Goal: Understand process/instructions: Learn how to perform a task or action

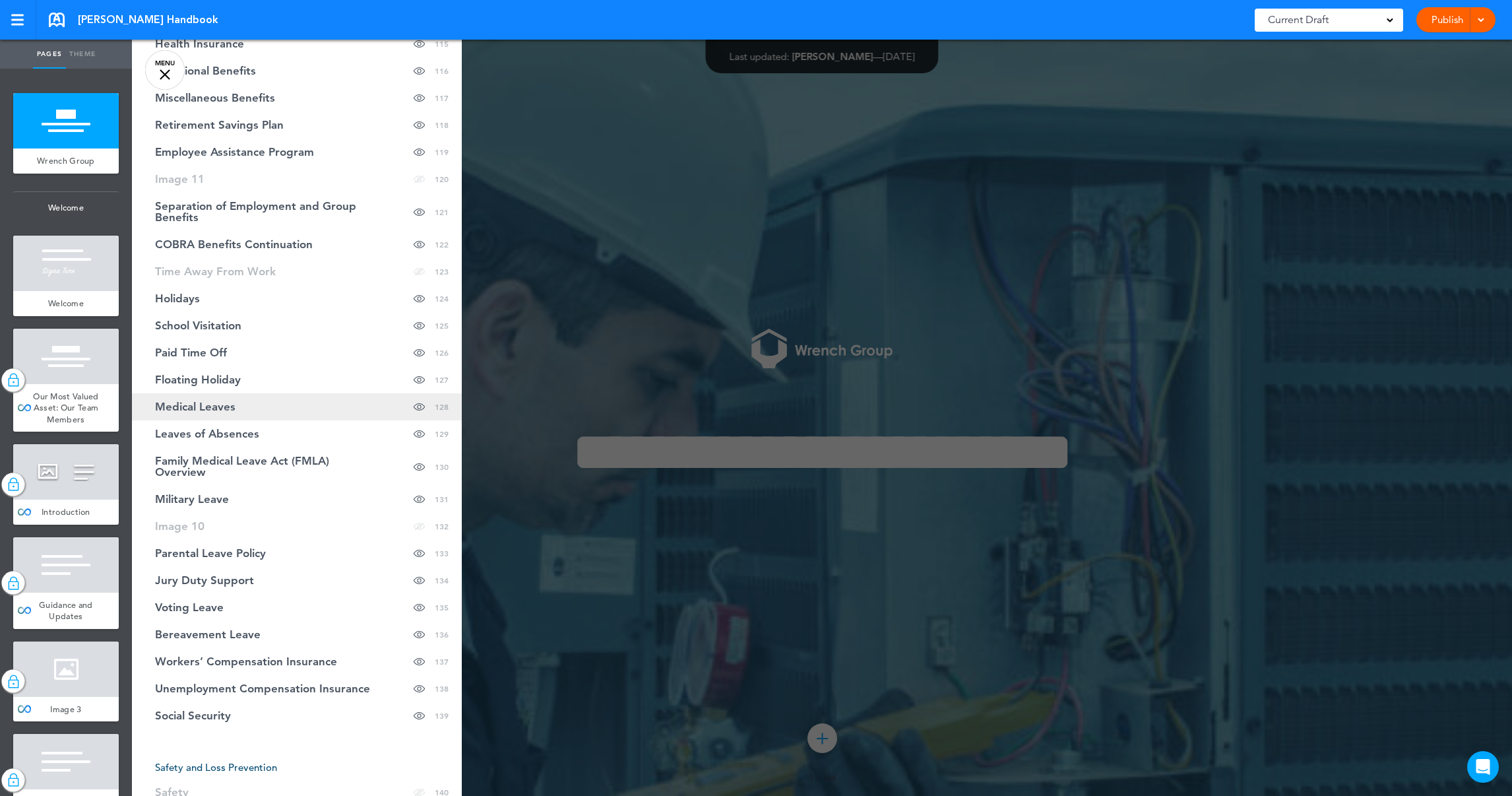
scroll to position [3762, 0]
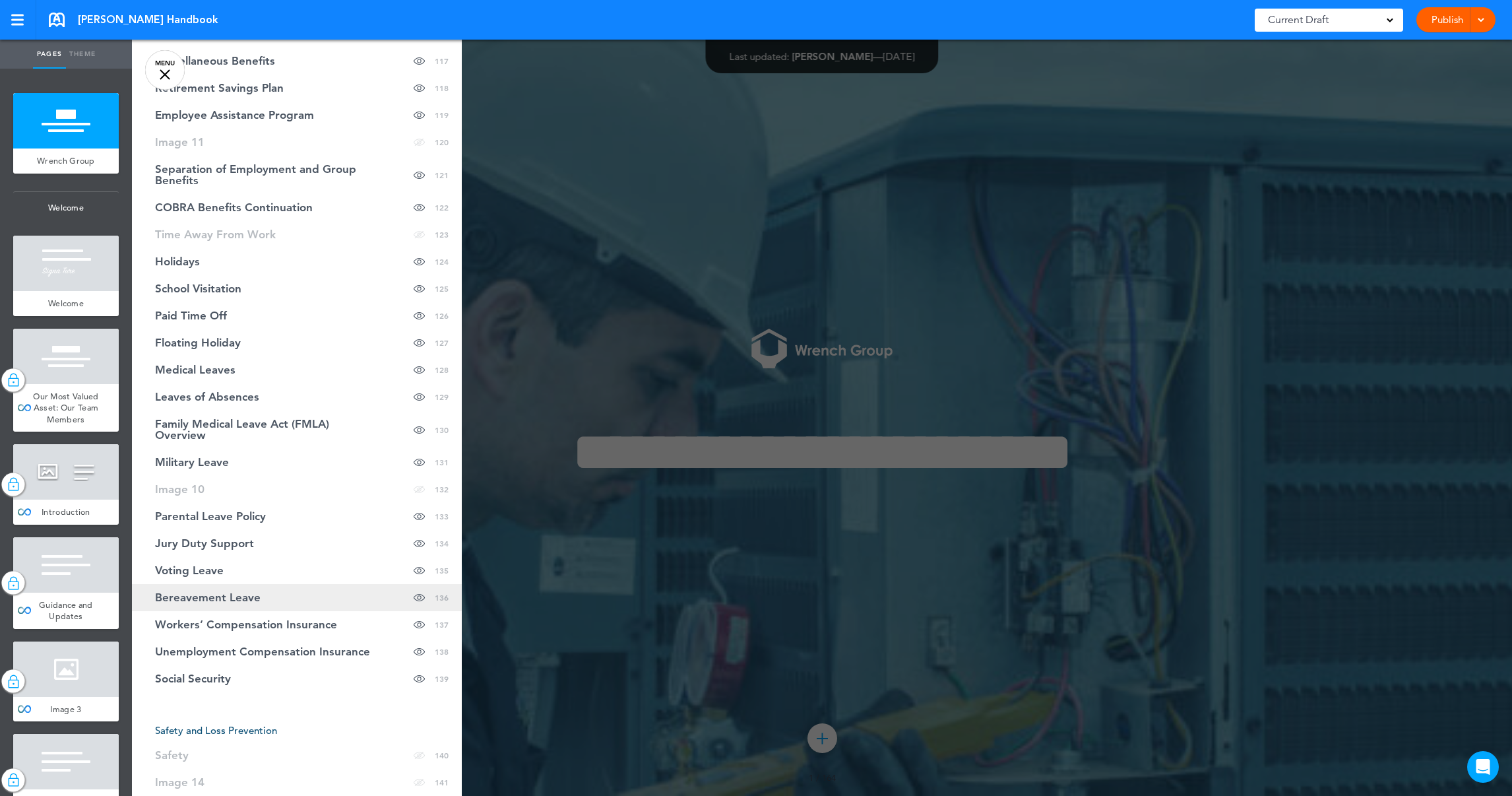
drag, startPoint x: 228, startPoint y: 581, endPoint x: 236, endPoint y: 581, distance: 8.0
click at [228, 592] on span "Bereavement Leave" at bounding box center [208, 598] width 106 height 12
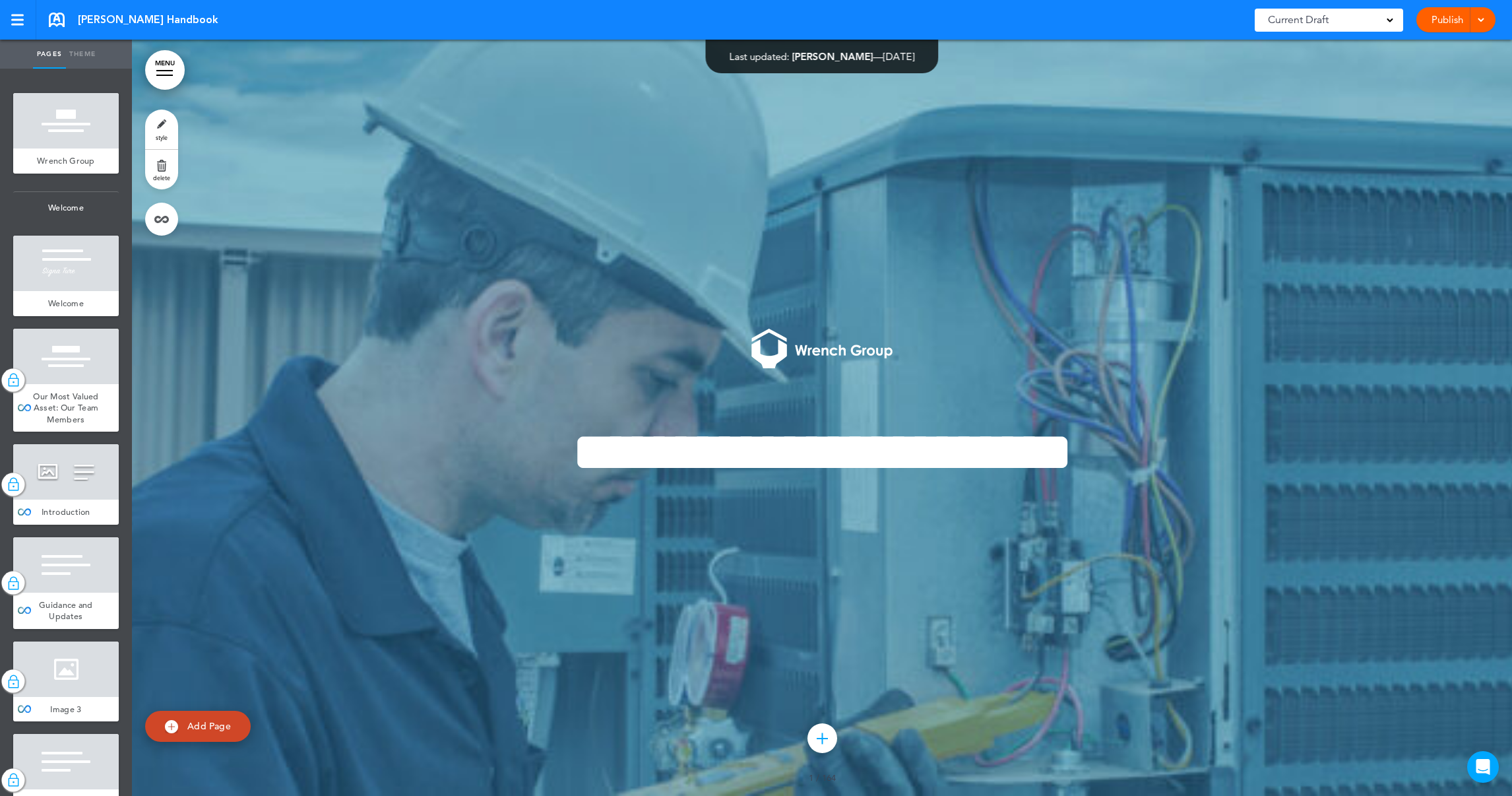
scroll to position [126435, 0]
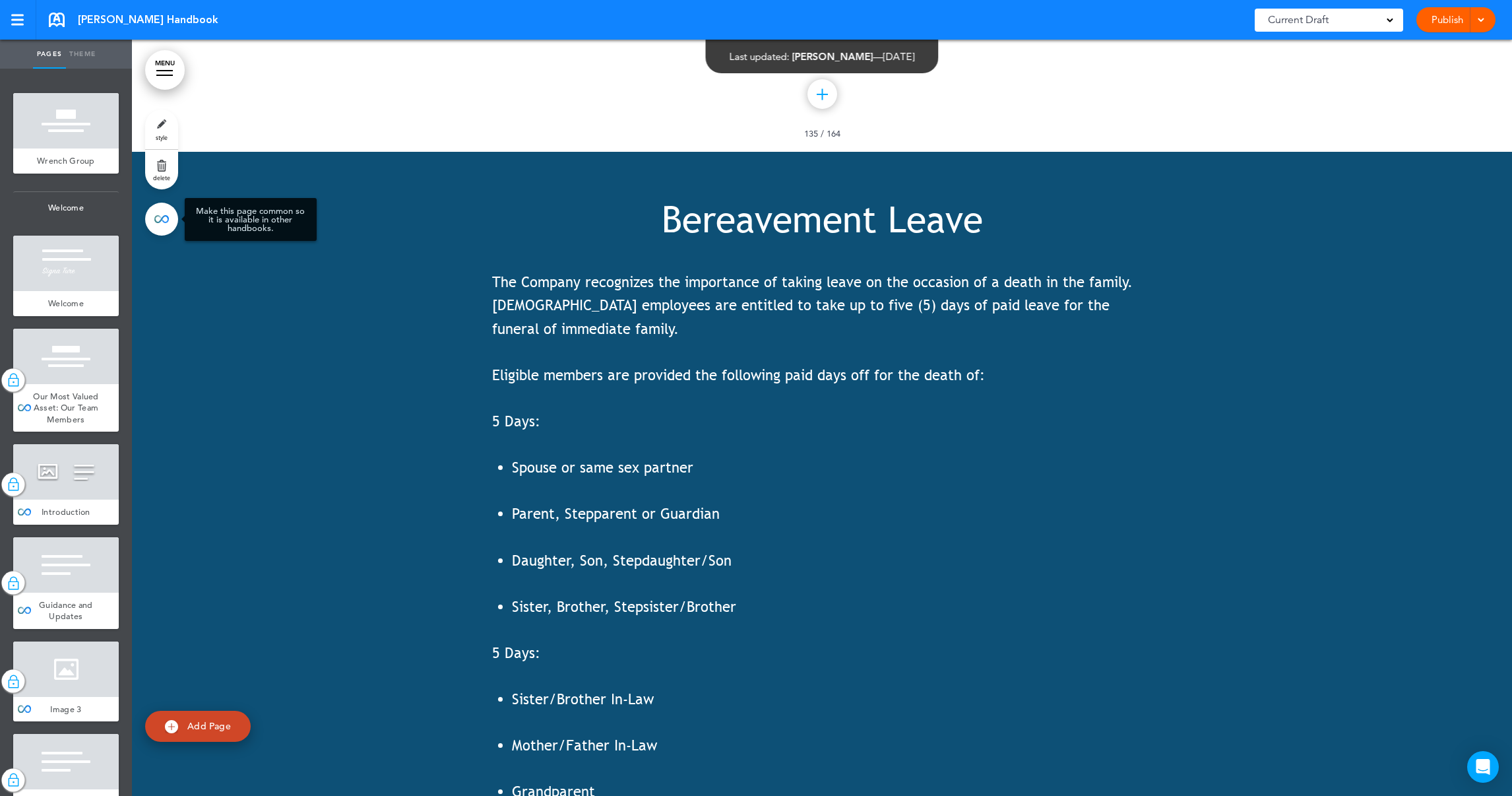
click at [167, 220] on link at bounding box center [161, 219] width 33 height 33
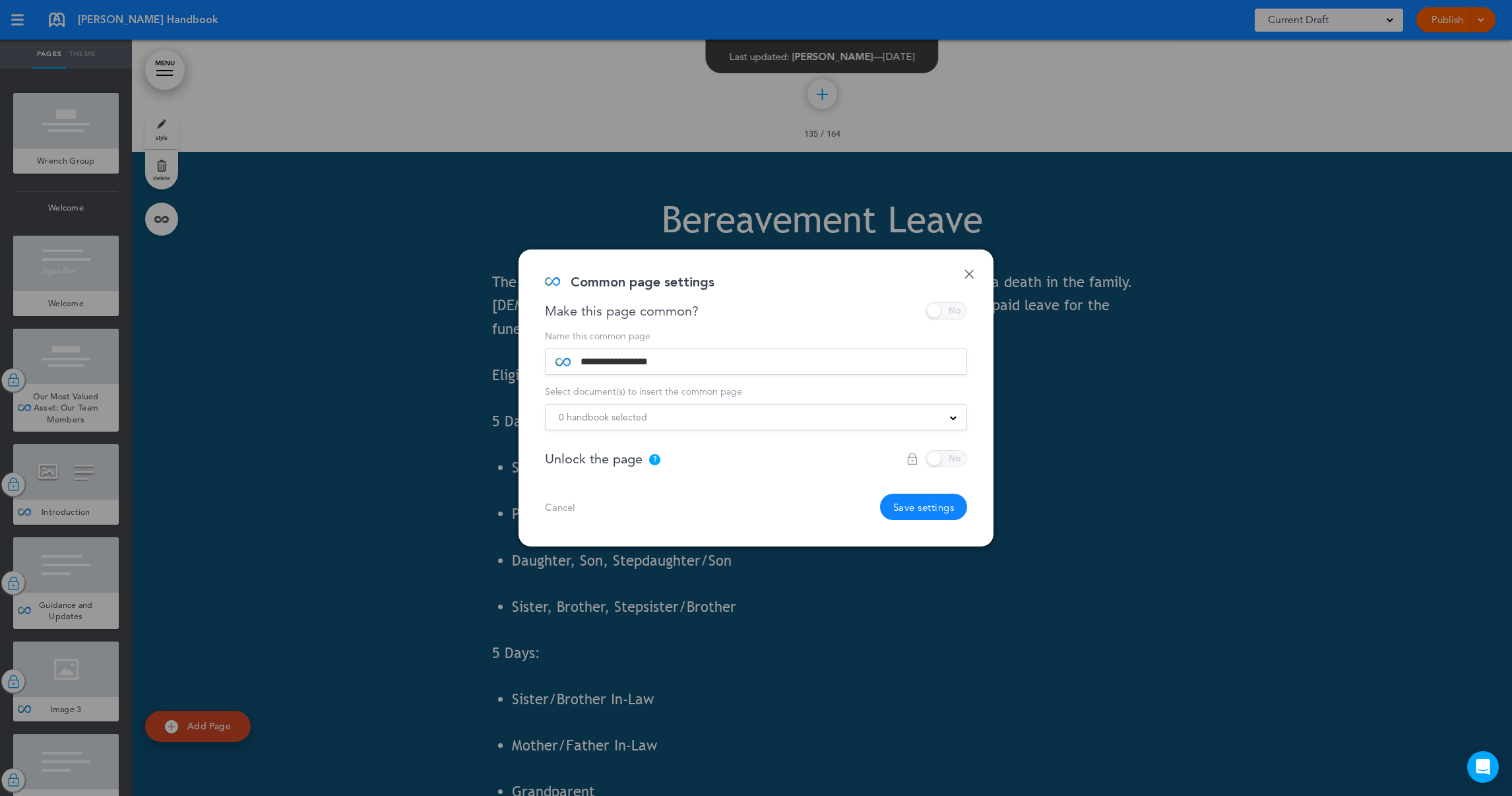
click at [963, 306] on div "Make this page common?" at bounding box center [756, 310] width 423 height 17
click at [965, 309] on div "Make this page common?" at bounding box center [756, 310] width 423 height 17
click at [654, 458] on div "?" at bounding box center [655, 460] width 12 height 12
click at [644, 453] on div "Unlock the page ? Locking the page will prevent any edits from being made to th…" at bounding box center [603, 458] width 116 height 13
click at [964, 312] on div "Make this page common?" at bounding box center [756, 310] width 423 height 17
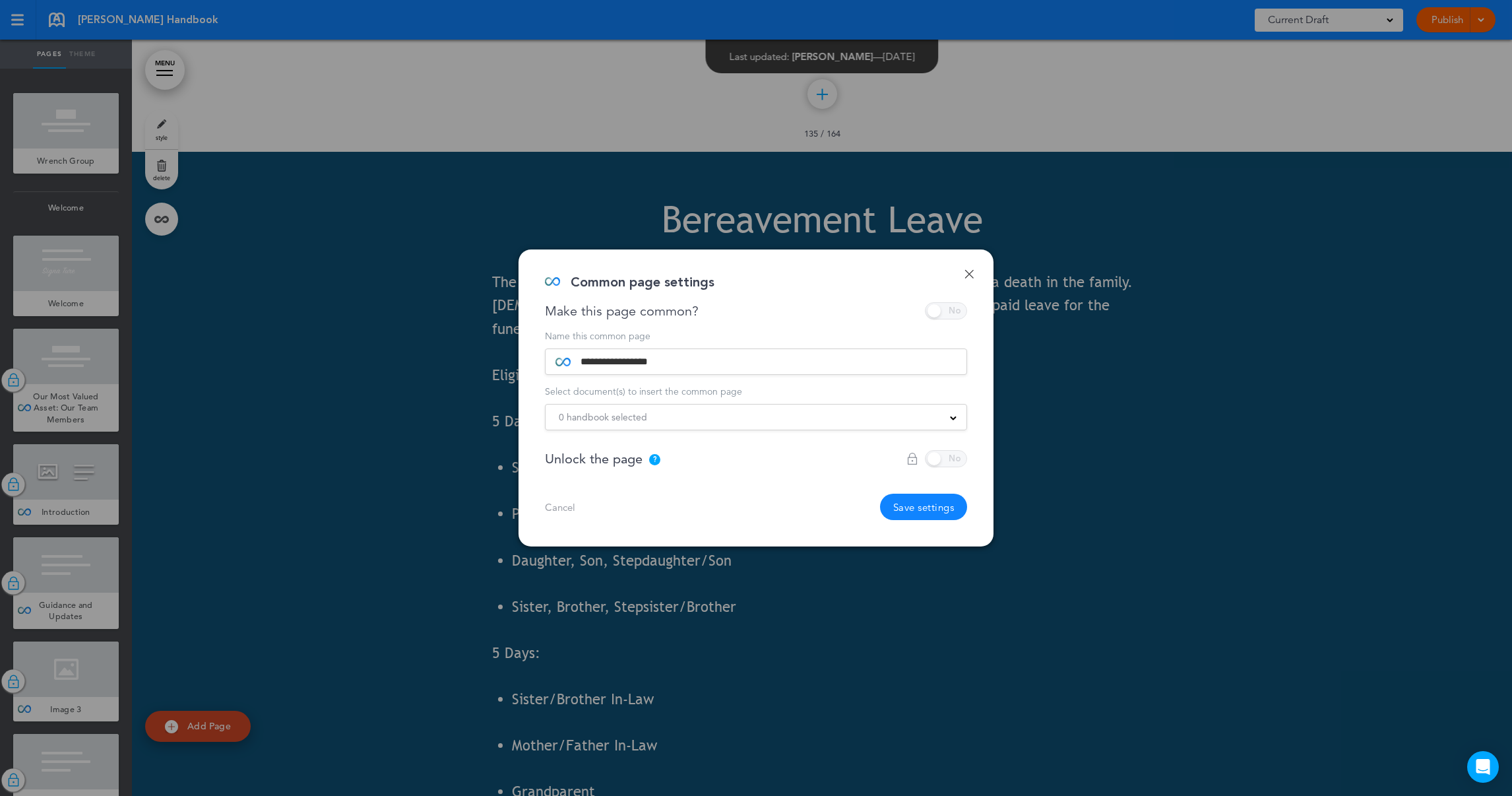
click at [484, 538] on div at bounding box center [756, 398] width 1512 height 796
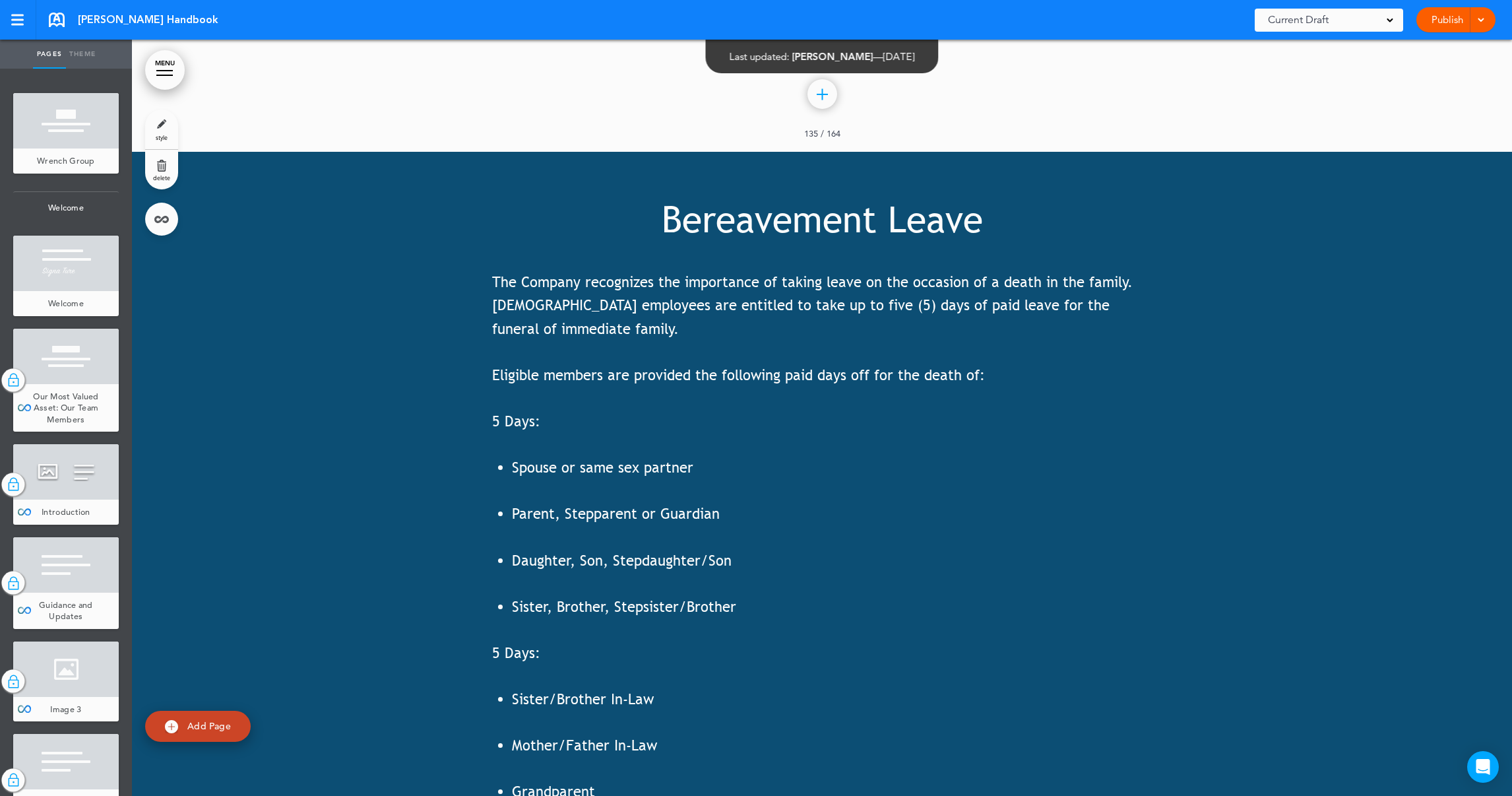
click at [505, 645] on span "5 Days:" at bounding box center [516, 653] width 48 height 17
click at [507, 645] on span "5 Days:" at bounding box center [516, 653] width 48 height 17
click at [492, 645] on span "5 Days:" at bounding box center [516, 653] width 48 height 17
click at [931, 527] on div "The Company recognizes the importance of taking leave on the occasion of a deat…" at bounding box center [822, 583] width 660 height 626
click at [48, 425] on span "Our Most Valued Asset: Our Team Members" at bounding box center [66, 407] width 66 height 34
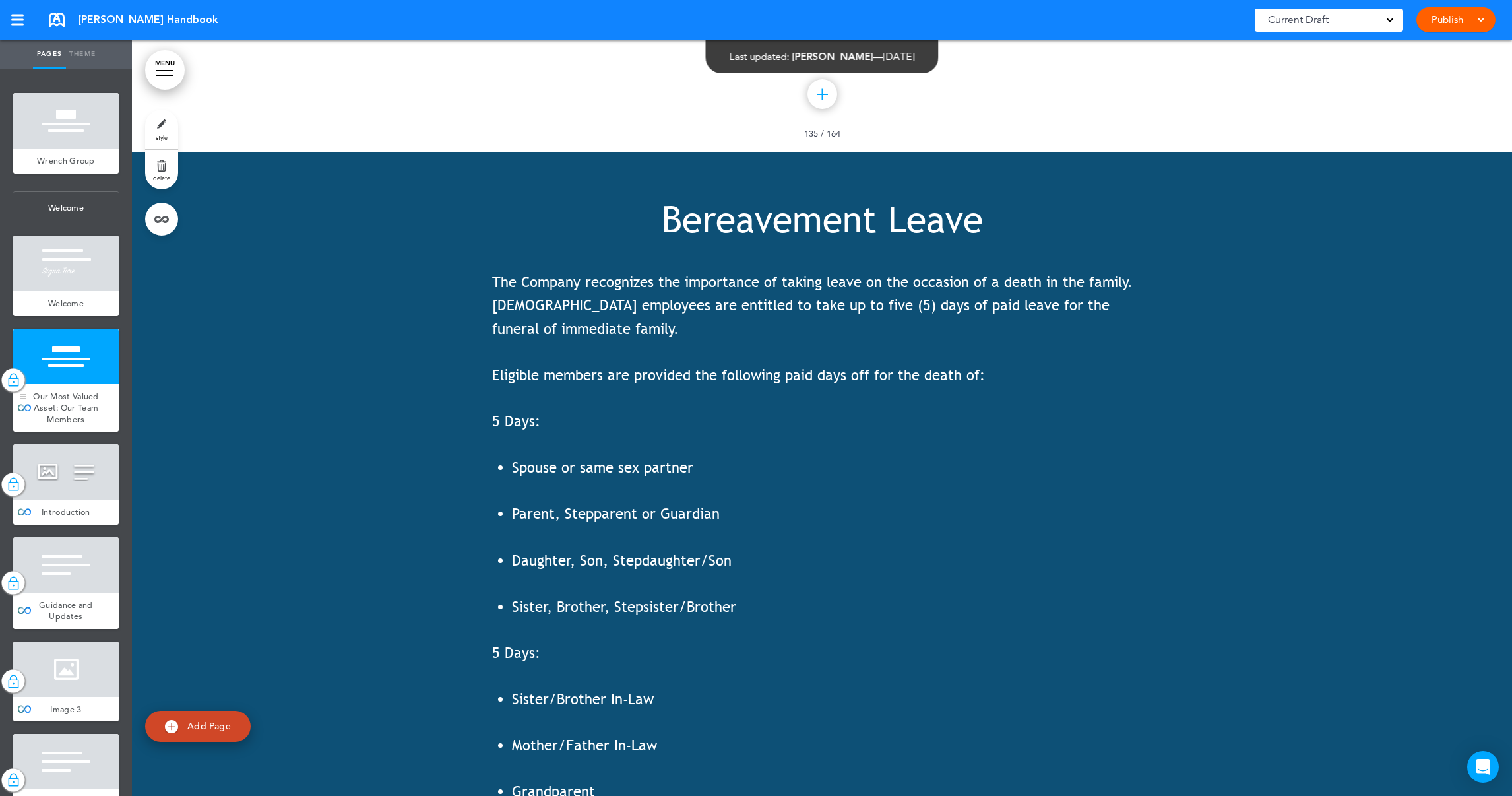
scroll to position [2753, 0]
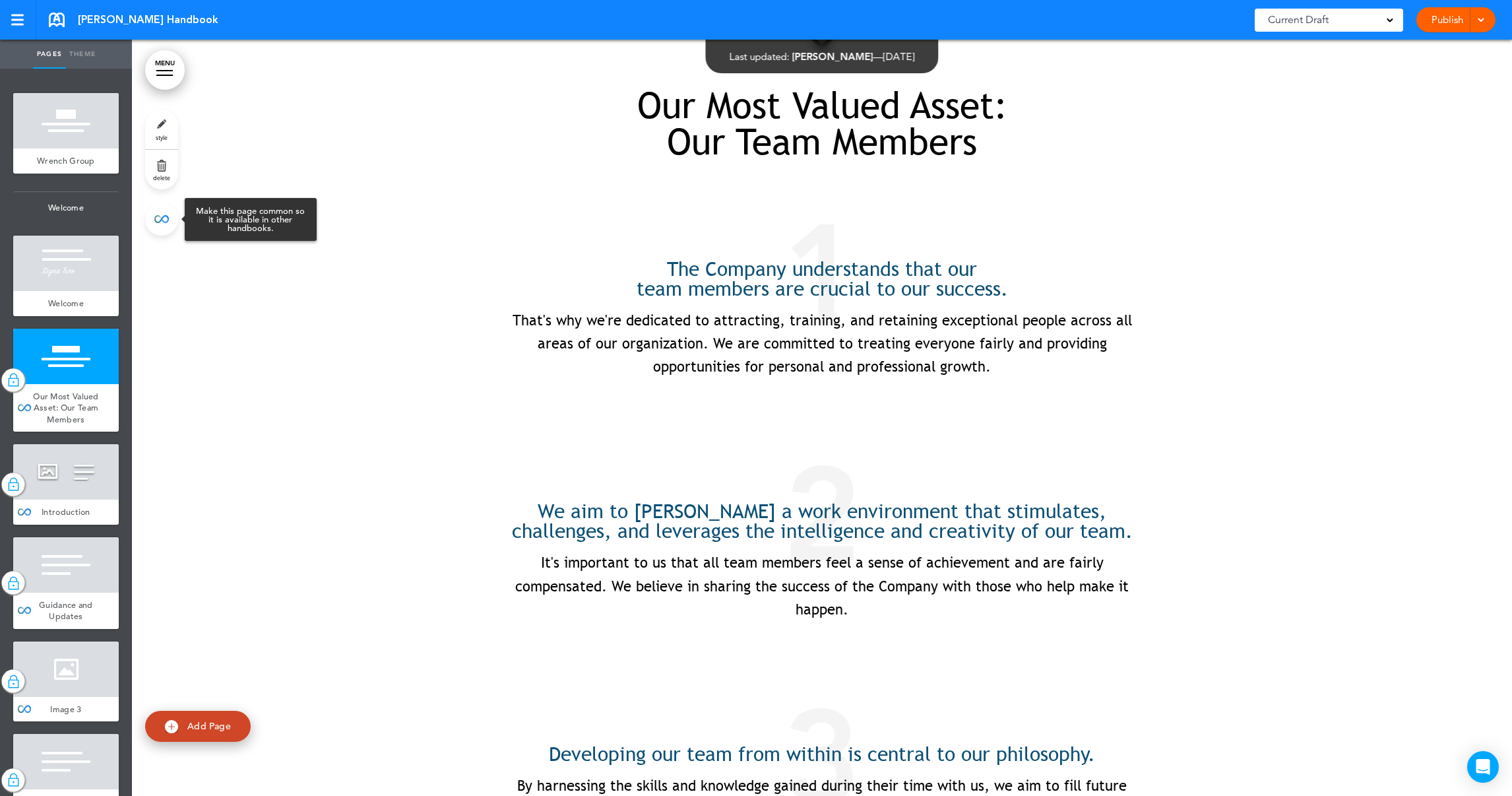
click at [160, 227] on link at bounding box center [161, 219] width 33 height 33
type input "**********"
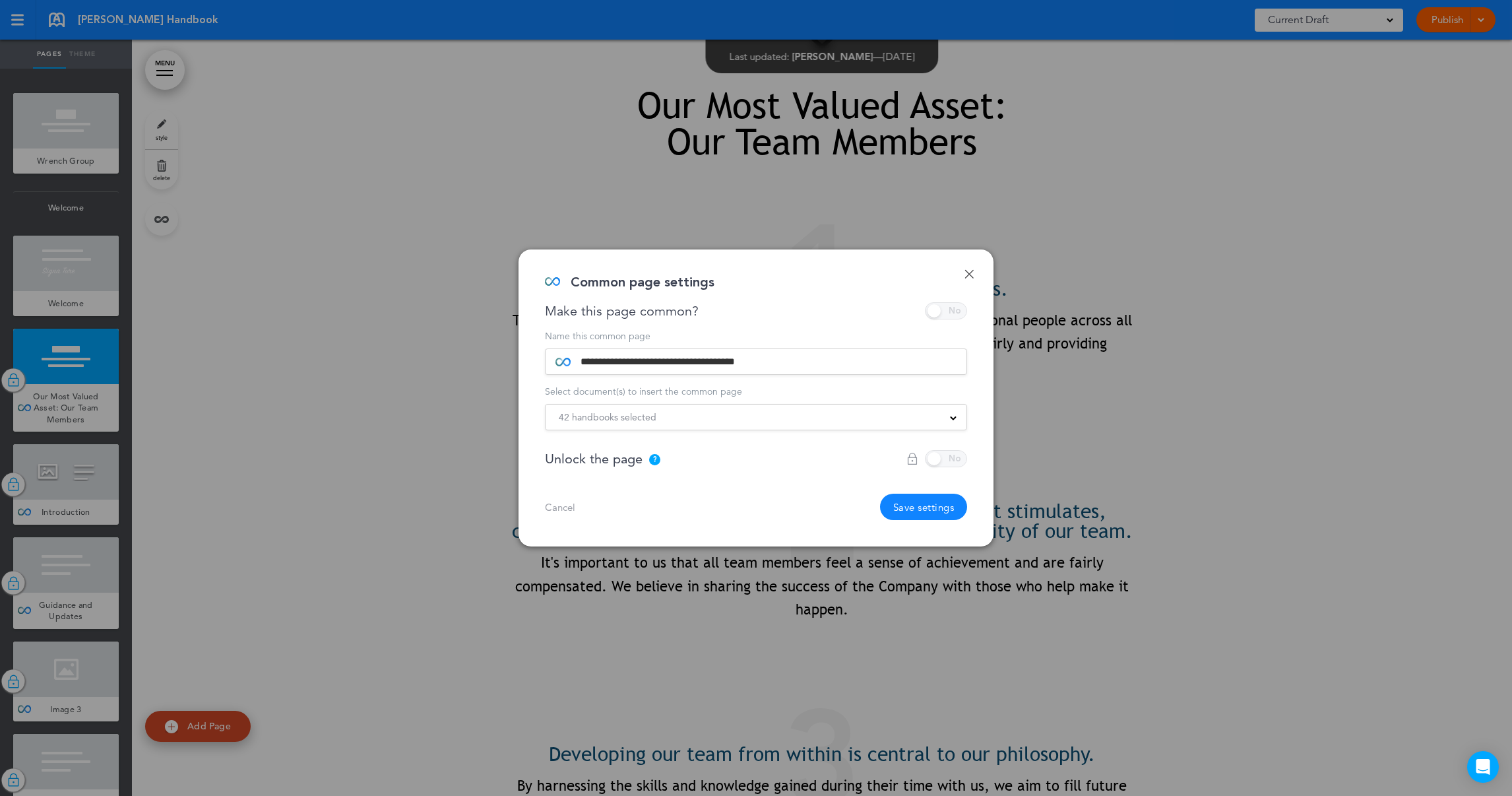
click at [960, 312] on div "Make this page common?" at bounding box center [756, 310] width 423 height 17
click at [560, 509] on link "Cancel" at bounding box center [560, 507] width 31 height 10
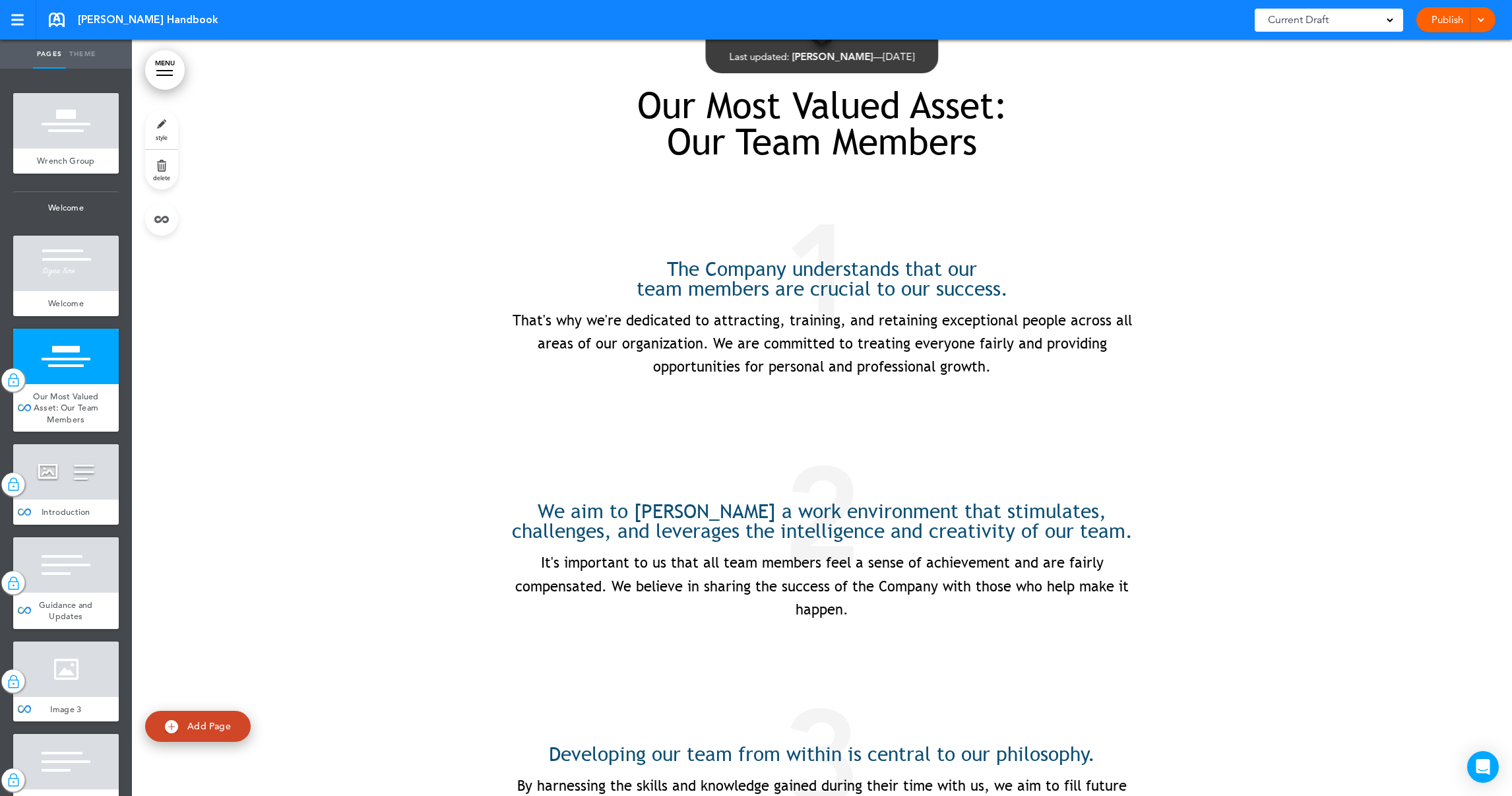
click at [1486, 21] on div "Publish Publish Preview Draft" at bounding box center [1457, 20] width 79 height 25
